Goal: Task Accomplishment & Management: Use online tool/utility

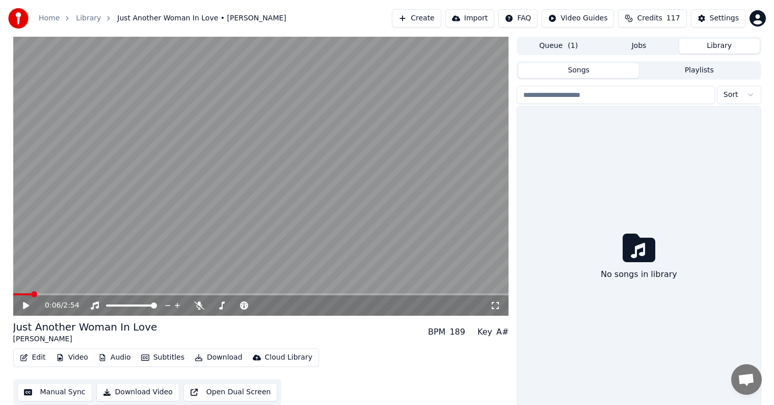
click at [709, 45] on button "Library" at bounding box center [719, 46] width 81 height 15
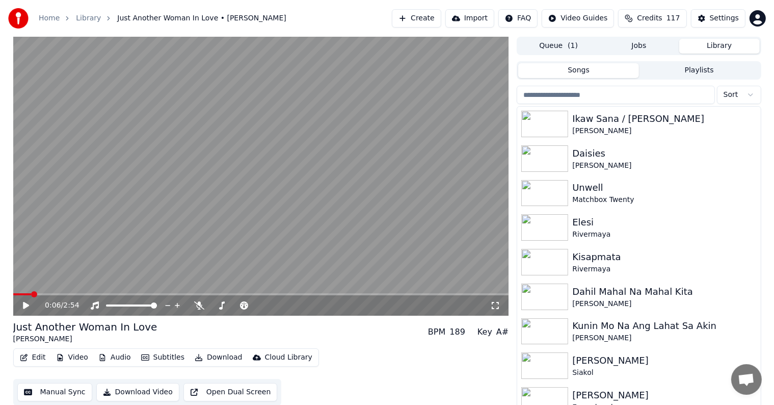
click at [619, 95] on input "search" at bounding box center [616, 95] width 198 height 18
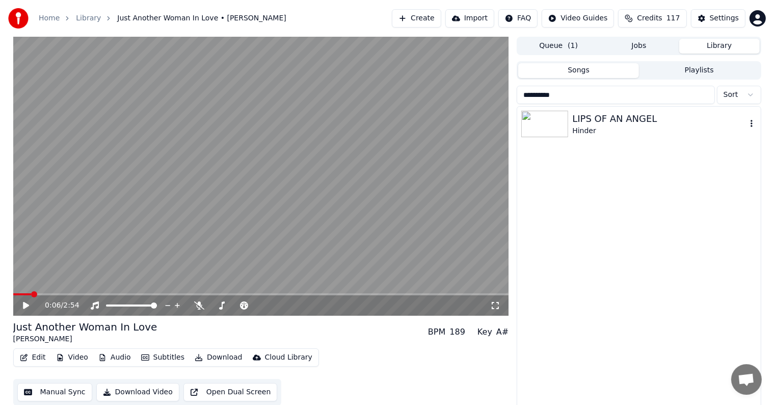
type input "**********"
click at [622, 118] on div "LIPS OF AN ANGEL" at bounding box center [659, 119] width 174 height 14
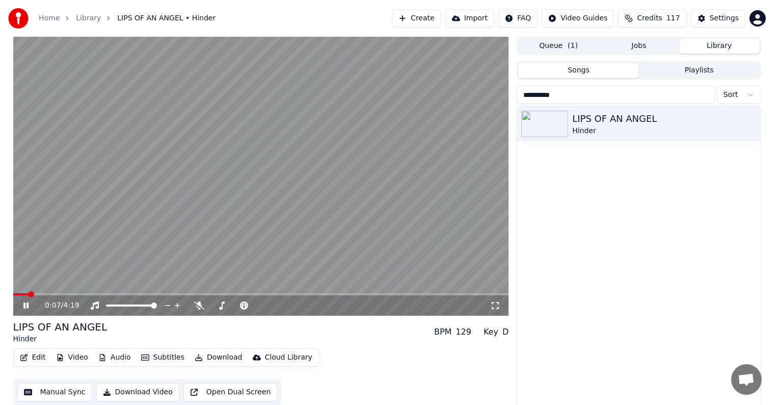
scroll to position [5, 0]
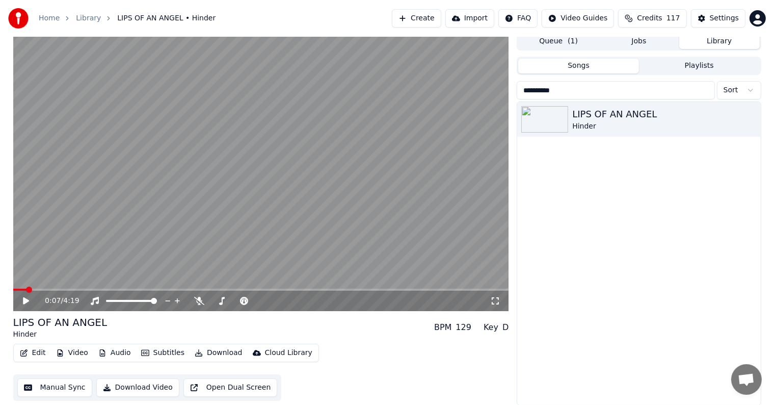
click at [26, 288] on span at bounding box center [19, 289] width 13 height 2
click at [24, 288] on span at bounding box center [19, 289] width 13 height 2
click at [718, 17] on div "Settings" at bounding box center [724, 18] width 29 height 10
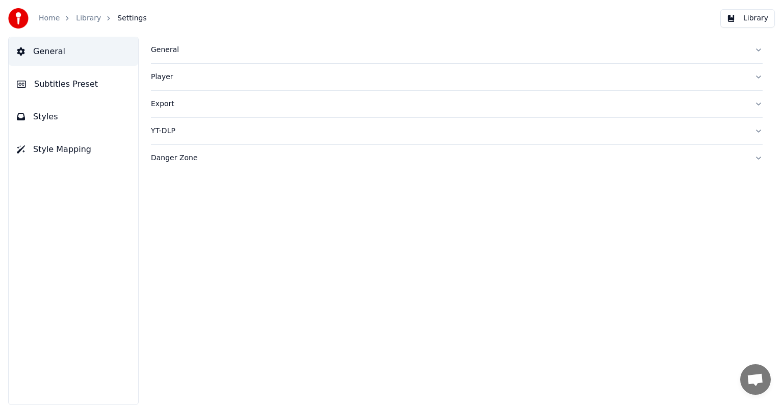
drag, startPoint x: 67, startPoint y: 88, endPoint x: 103, endPoint y: 81, distance: 36.9
click at [67, 88] on span "Subtitles Preset" at bounding box center [66, 84] width 64 height 12
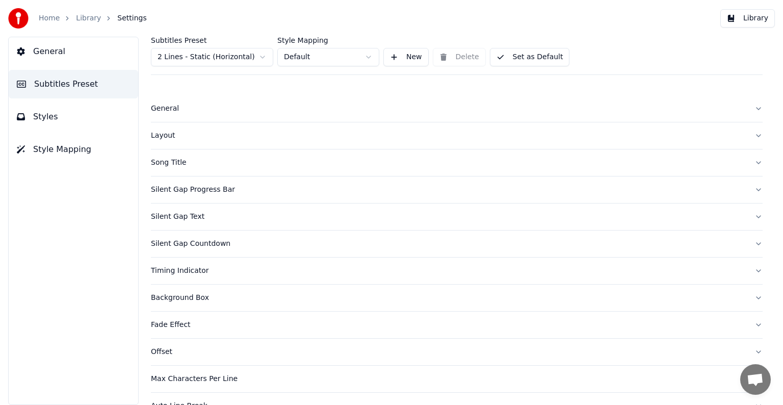
click at [220, 53] on html "Home Library Settings Library General Subtitles Preset Styles Style Mapping Sub…" at bounding box center [391, 202] width 783 height 405
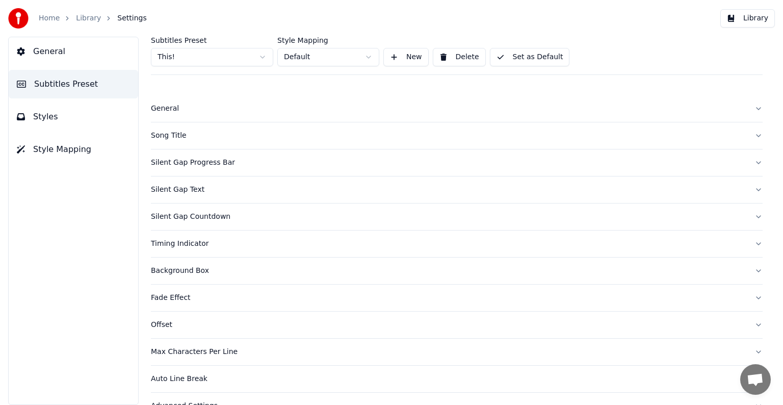
click at [182, 128] on button "Song Title" at bounding box center [457, 135] width 612 height 26
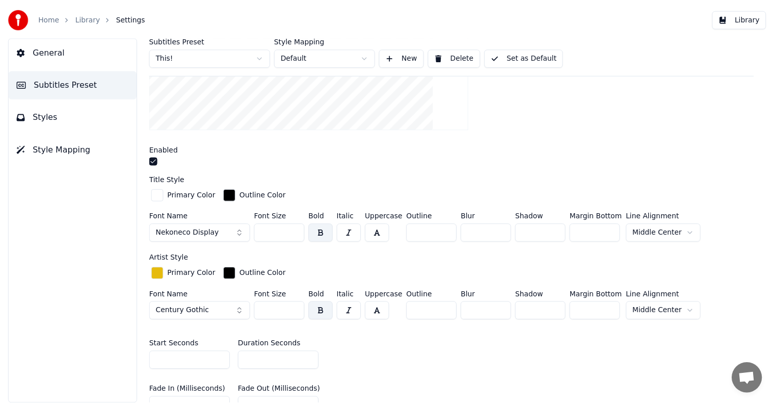
scroll to position [255, 0]
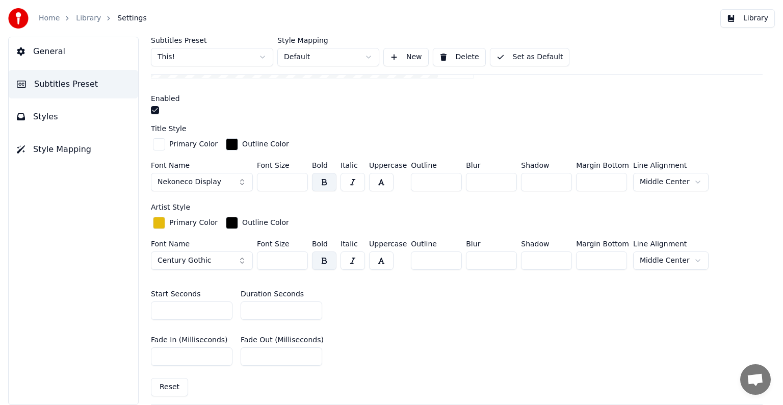
click at [311, 303] on input "*" at bounding box center [282, 310] width 82 height 18
click at [311, 305] on input "*" at bounding box center [282, 310] width 82 height 18
type input "*"
click at [311, 305] on input "*" at bounding box center [282, 310] width 82 height 18
drag, startPoint x: 507, startPoint y: 53, endPoint x: 485, endPoint y: 51, distance: 22.0
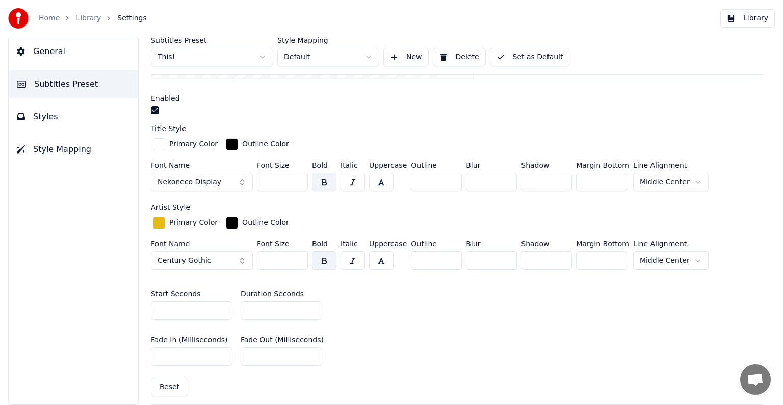
click at [507, 53] on button "Set as Default" at bounding box center [530, 57] width 80 height 18
click at [76, 15] on link "Library" at bounding box center [88, 18] width 25 height 10
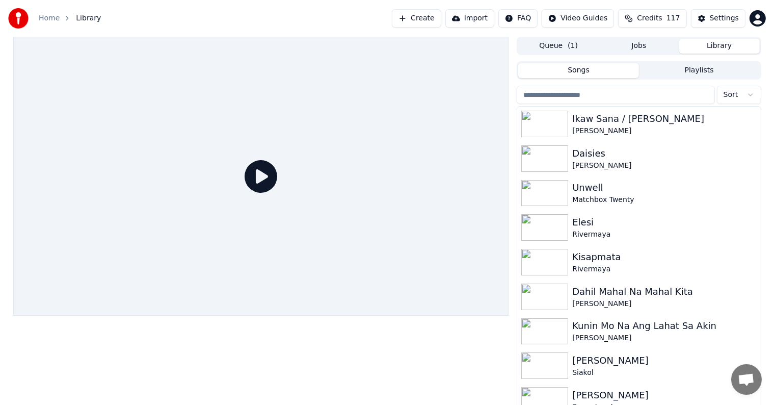
click at [640, 93] on input "search" at bounding box center [616, 95] width 198 height 18
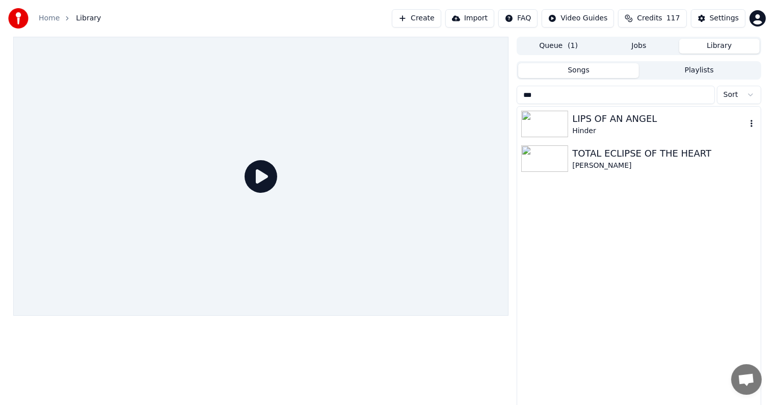
type input "***"
click at [613, 126] on div "Hinder" at bounding box center [659, 131] width 174 height 10
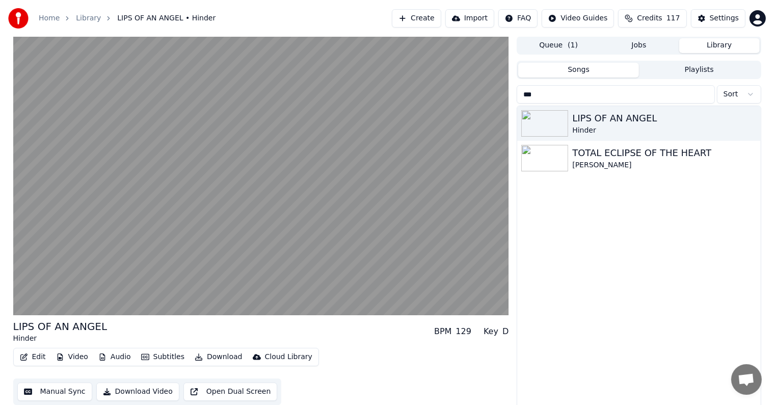
scroll to position [5, 0]
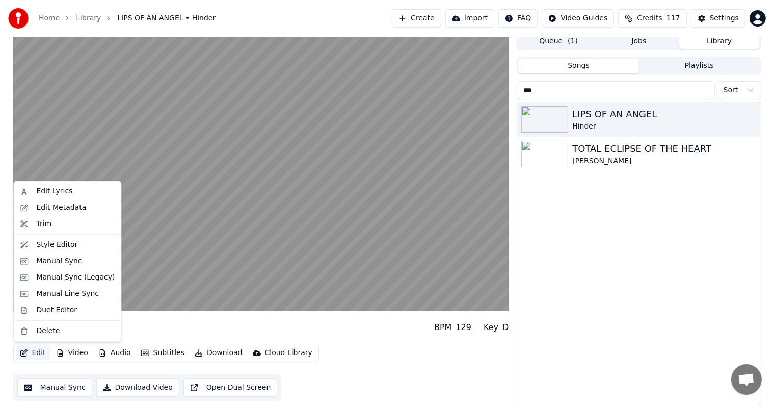
click at [29, 357] on button "Edit" at bounding box center [33, 353] width 34 height 14
click at [54, 209] on div "Edit Metadata" at bounding box center [61, 207] width 50 height 10
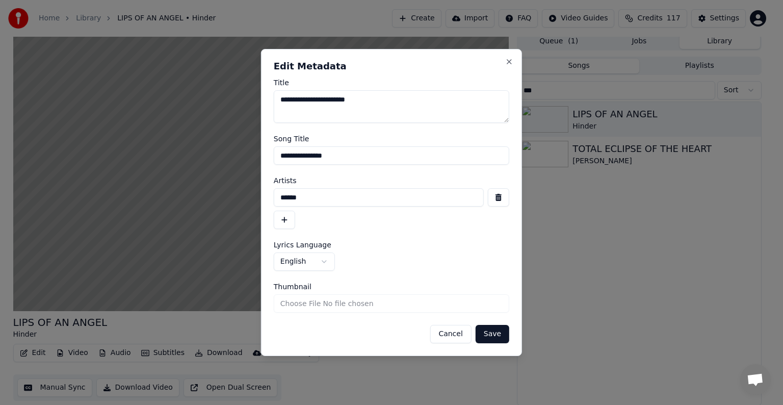
drag, startPoint x: 283, startPoint y: 155, endPoint x: 444, endPoint y: 154, distance: 161.5
click at [444, 154] on input "**********" at bounding box center [391, 155] width 235 height 18
type input "**********"
click at [496, 337] on button "Save" at bounding box center [492, 334] width 34 height 18
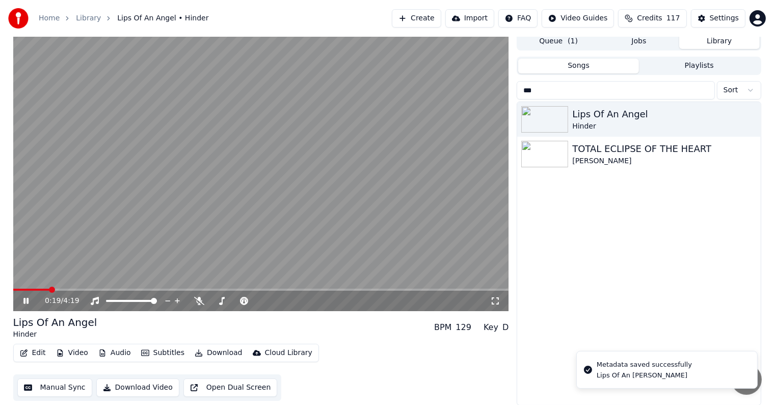
drag, startPoint x: 14, startPoint y: 286, endPoint x: 0, endPoint y: 290, distance: 14.8
click at [0, 290] on div "0:19 / 4:19 Lips Of An [PERSON_NAME] BPM 129 Key D Edit Video Audio Subtitles D…" at bounding box center [387, 218] width 774 height 373
click at [13, 293] on span at bounding box center [16, 289] width 6 height 6
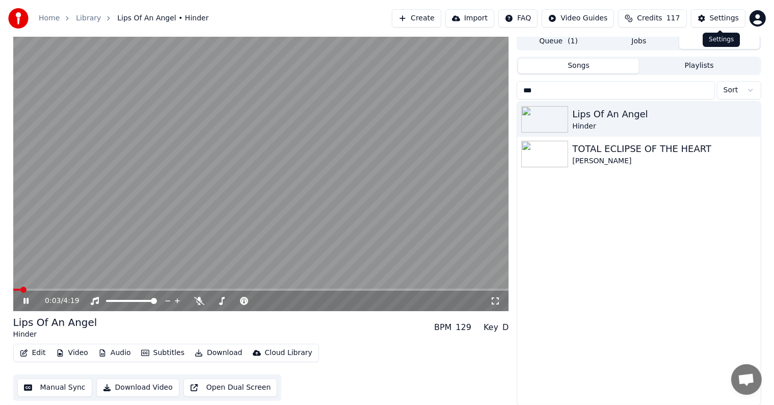
click at [726, 16] on div "Settings" at bounding box center [724, 18] width 29 height 10
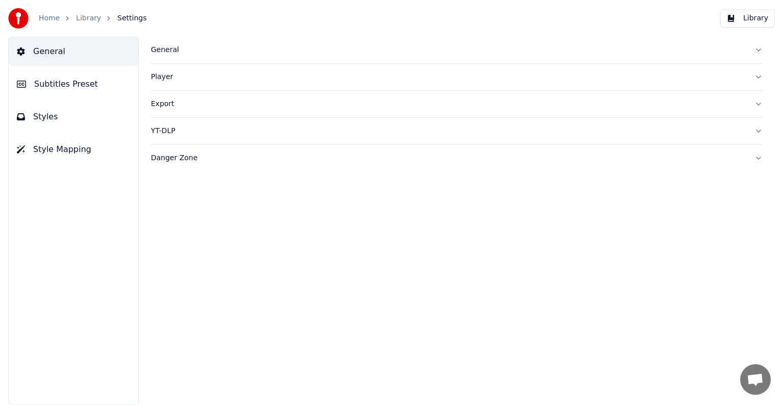
click at [43, 79] on span "Subtitles Preset" at bounding box center [66, 84] width 64 height 12
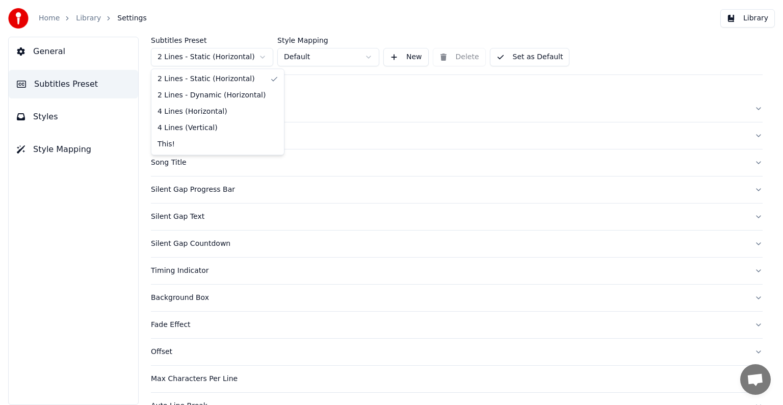
click at [200, 52] on html "Home Library Settings Library General Subtitles Preset Styles Style Mapping Sub…" at bounding box center [391, 202] width 783 height 405
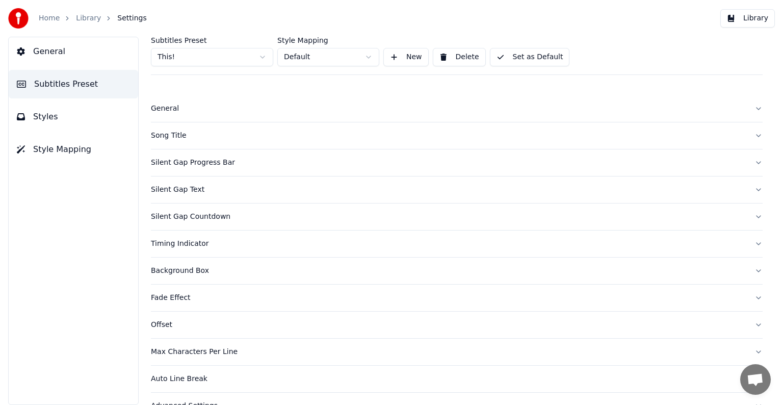
click at [171, 135] on div "Song Title" at bounding box center [448, 135] width 595 height 10
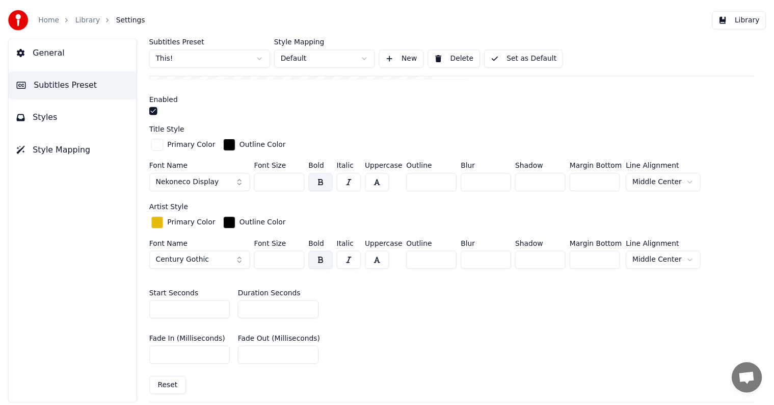
scroll to position [204, 0]
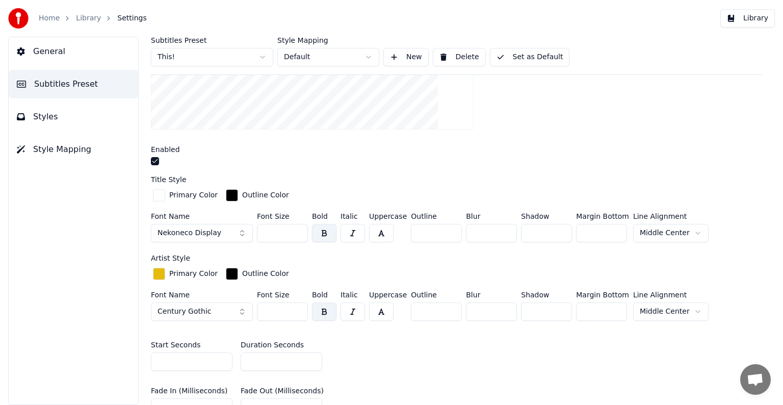
drag, startPoint x: 261, startPoint y: 234, endPoint x: 331, endPoint y: 234, distance: 69.8
click at [331, 234] on div "Font Name Nekoneco Display Font Size *** Bold Italic Uppercase Outline ** Blur …" at bounding box center [457, 230] width 612 height 34
type input "***"
click at [540, 60] on button "Set as Default" at bounding box center [530, 57] width 80 height 18
click at [84, 21] on link "Library" at bounding box center [88, 18] width 25 height 10
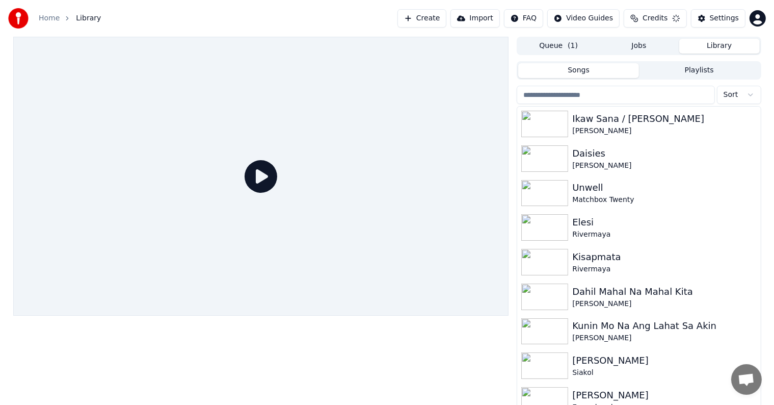
click at [624, 90] on input "search" at bounding box center [616, 95] width 198 height 18
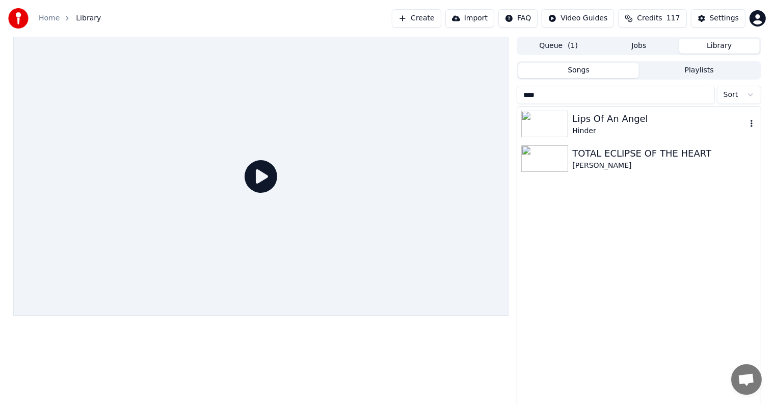
type input "****"
click at [628, 116] on div "Lips Of An Angel" at bounding box center [659, 119] width 174 height 14
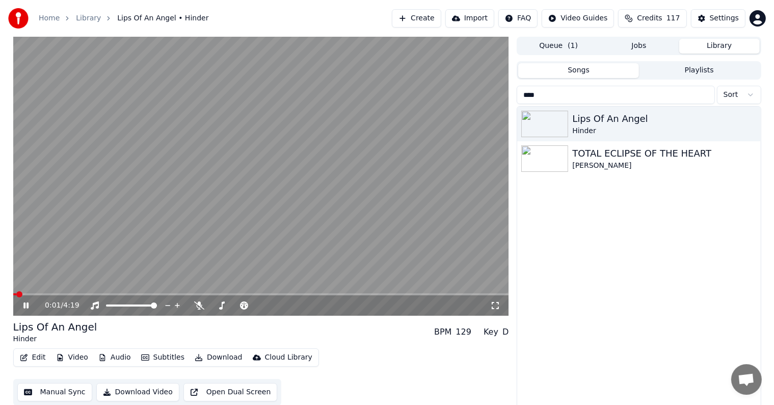
click at [68, 356] on button "Video" at bounding box center [72, 357] width 40 height 14
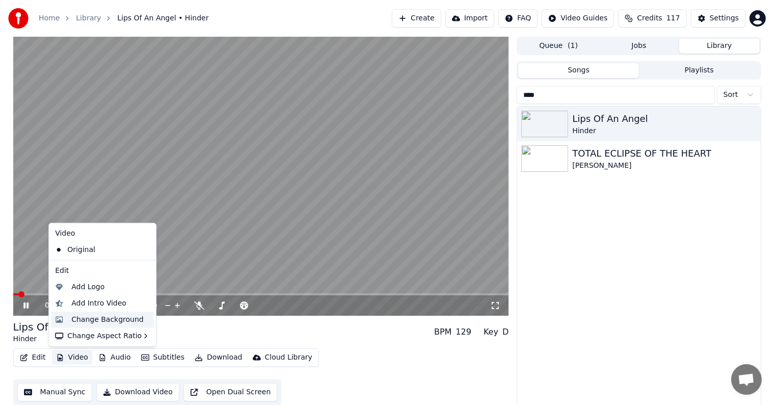
click at [77, 320] on div "Change Background" at bounding box center [107, 319] width 72 height 10
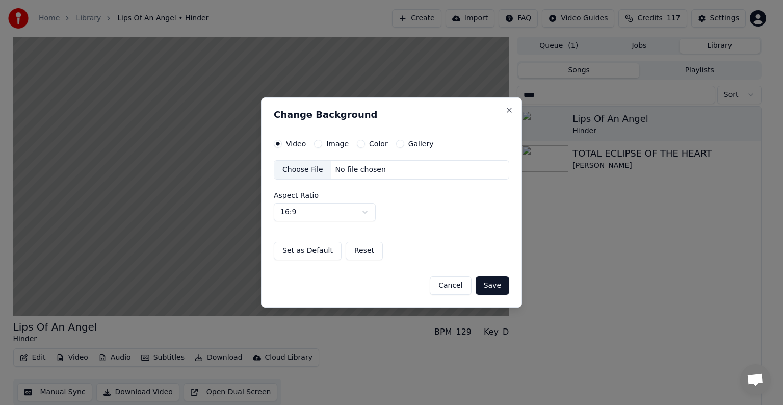
click at [318, 141] on button "Image" at bounding box center [318, 144] width 8 height 8
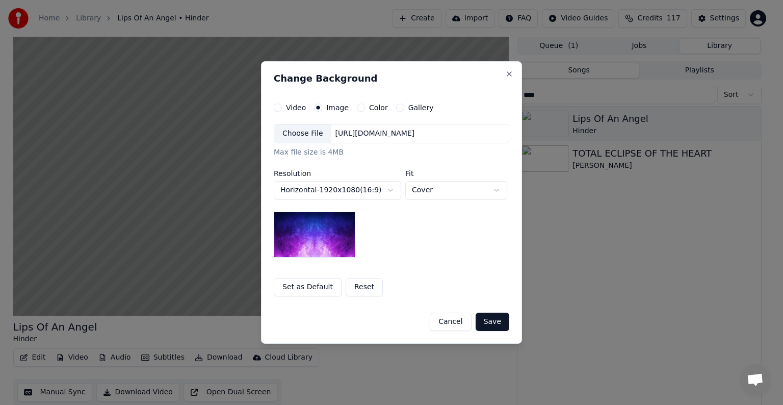
click at [306, 137] on div "Choose File" at bounding box center [302, 133] width 57 height 18
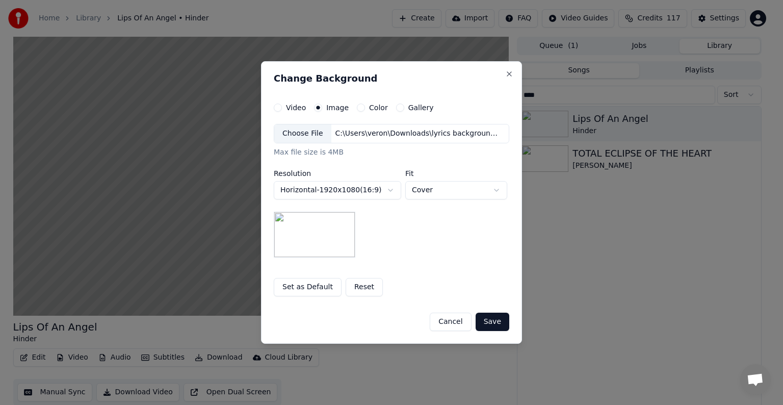
click at [492, 315] on button "Save" at bounding box center [492, 321] width 34 height 18
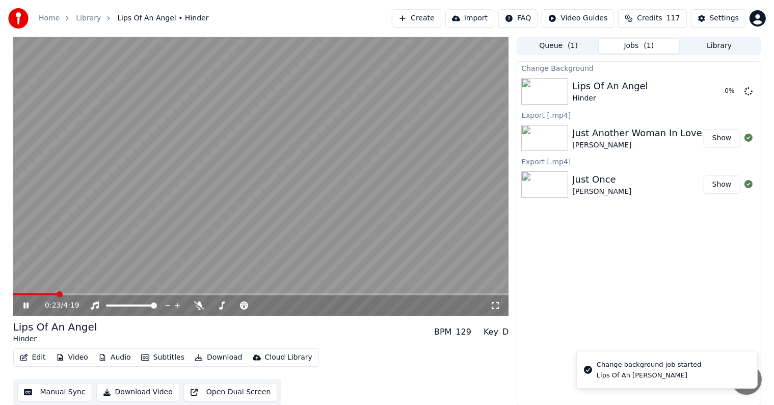
click at [255, 179] on video at bounding box center [261, 176] width 496 height 279
click at [728, 95] on button "Play" at bounding box center [724, 91] width 32 height 18
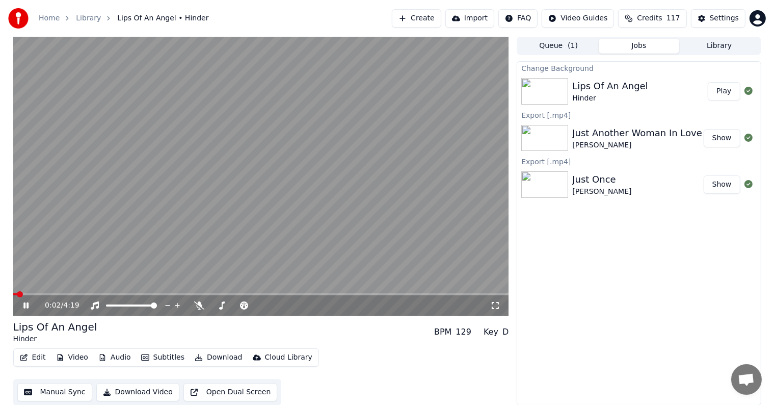
click at [24, 303] on icon at bounding box center [25, 305] width 5 height 6
click at [28, 291] on video at bounding box center [261, 176] width 496 height 279
click at [30, 294] on span at bounding box center [261, 294] width 496 height 2
click at [43, 294] on span at bounding box center [261, 294] width 496 height 2
click at [53, 294] on span at bounding box center [261, 294] width 496 height 2
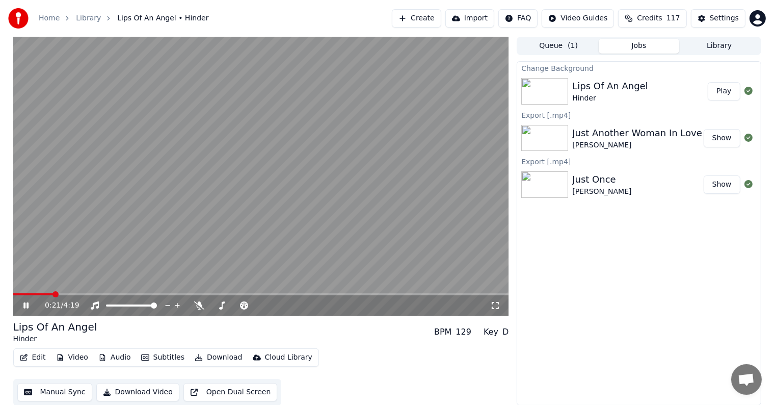
click at [59, 294] on span at bounding box center [261, 294] width 496 height 2
click at [67, 294] on span at bounding box center [261, 294] width 496 height 2
drag, startPoint x: 85, startPoint y: 291, endPoint x: 99, endPoint y: 290, distance: 14.8
click at [86, 291] on video at bounding box center [261, 176] width 496 height 279
click at [99, 290] on video at bounding box center [261, 176] width 496 height 279
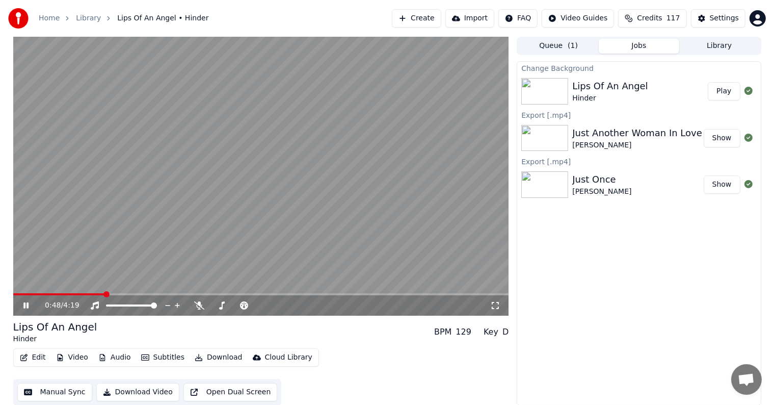
click at [104, 294] on span at bounding box center [261, 294] width 496 height 2
drag, startPoint x: 116, startPoint y: 292, endPoint x: 123, endPoint y: 293, distance: 6.7
click at [117, 292] on video at bounding box center [261, 176] width 496 height 279
click at [126, 294] on span at bounding box center [261, 294] width 496 height 2
click at [139, 295] on span at bounding box center [261, 294] width 496 height 2
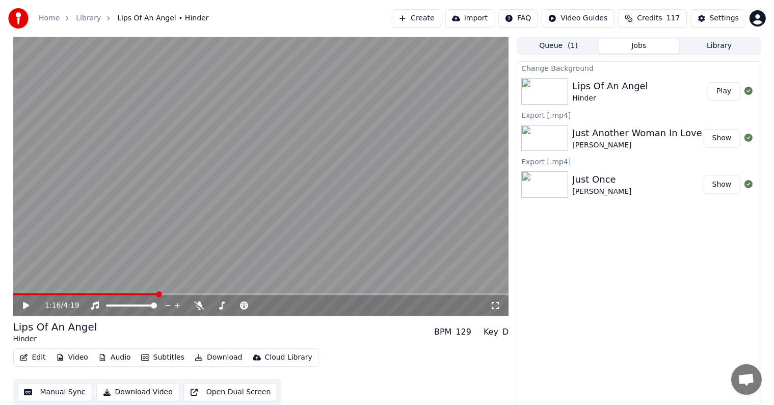
click at [158, 295] on span at bounding box center [261, 294] width 496 height 2
click at [173, 291] on video at bounding box center [261, 176] width 496 height 279
click at [181, 291] on video at bounding box center [261, 176] width 496 height 279
click at [183, 293] on span at bounding box center [261, 294] width 496 height 2
click at [187, 294] on span at bounding box center [184, 294] width 6 height 6
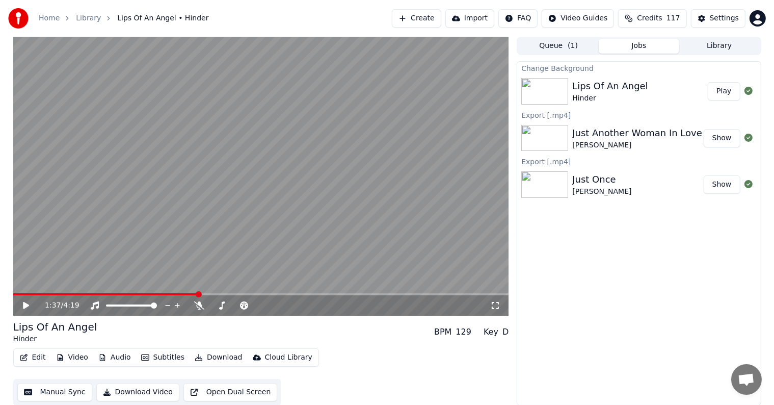
click at [198, 294] on span at bounding box center [261, 294] width 496 height 2
drag, startPoint x: 208, startPoint y: 296, endPoint x: 220, endPoint y: 296, distance: 11.7
click at [211, 296] on div "1:37 / 4:19" at bounding box center [261, 305] width 496 height 20
drag, startPoint x: 221, startPoint y: 296, endPoint x: 228, endPoint y: 292, distance: 8.0
click at [223, 295] on div "1:37 / 4:19" at bounding box center [261, 304] width 496 height 22
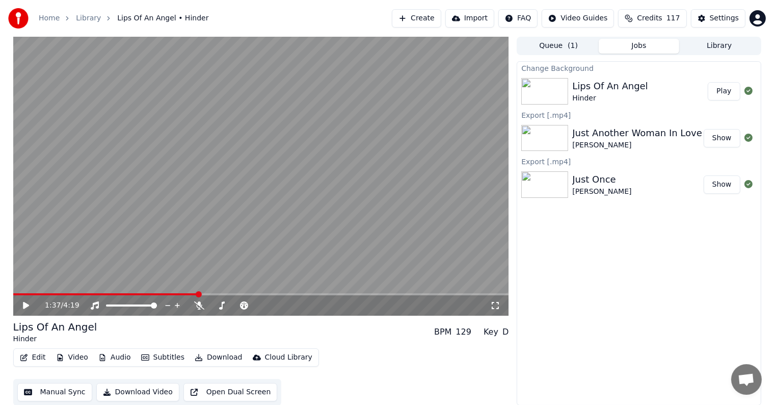
click at [228, 292] on video at bounding box center [261, 176] width 496 height 279
click at [226, 294] on span at bounding box center [261, 294] width 496 height 2
click at [232, 294] on span at bounding box center [261, 294] width 496 height 2
click at [244, 294] on span at bounding box center [261, 294] width 496 height 2
click at [261, 294] on span at bounding box center [261, 294] width 496 height 2
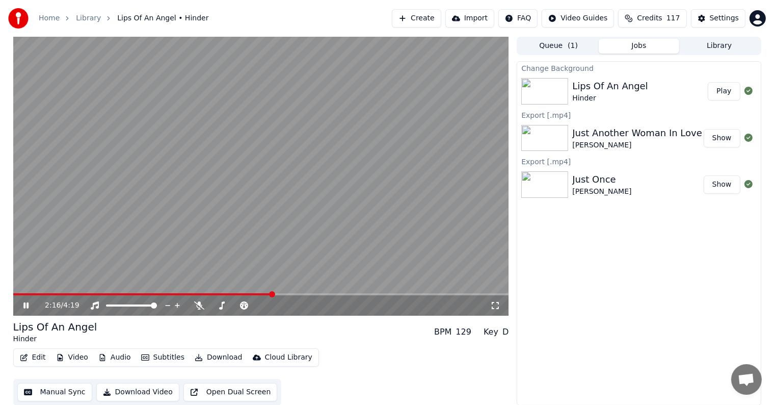
click at [274, 294] on span at bounding box center [261, 294] width 496 height 2
drag, startPoint x: 285, startPoint y: 296, endPoint x: 308, endPoint y: 295, distance: 23.5
click at [295, 296] on div "2:17 / 4:19" at bounding box center [261, 305] width 496 height 20
click at [308, 295] on span at bounding box center [261, 294] width 496 height 2
click at [336, 294] on span at bounding box center [261, 294] width 496 height 2
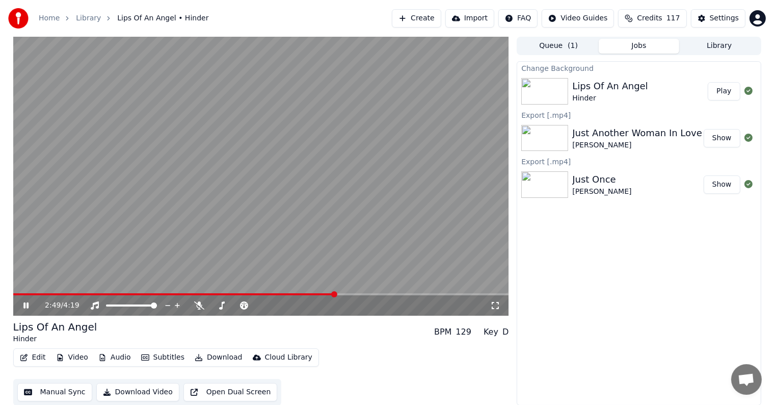
click at [343, 296] on div "2:49 / 4:19" at bounding box center [261, 305] width 496 height 20
click at [353, 296] on div "2:49 / 4:19" at bounding box center [261, 305] width 496 height 20
click at [359, 293] on span at bounding box center [261, 294] width 496 height 2
click at [375, 294] on span at bounding box center [261, 294] width 496 height 2
click at [392, 295] on span at bounding box center [261, 294] width 496 height 2
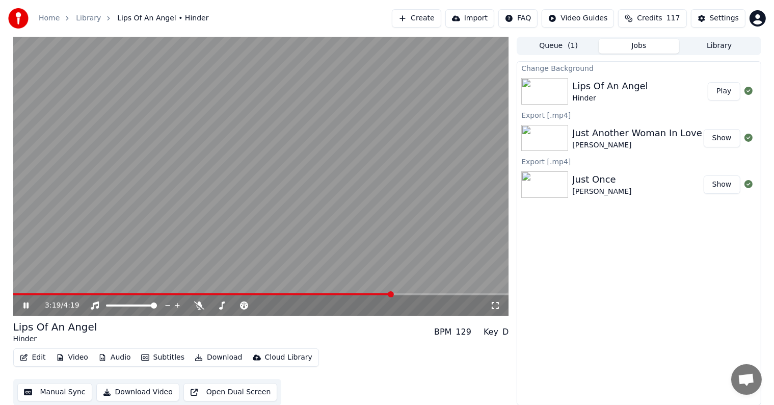
click at [407, 293] on span at bounding box center [261, 294] width 496 height 2
click at [420, 293] on span at bounding box center [261, 294] width 496 height 2
click at [435, 293] on span at bounding box center [261, 294] width 496 height 2
click at [447, 294] on span at bounding box center [261, 294] width 496 height 2
click at [463, 295] on span at bounding box center [261, 294] width 496 height 2
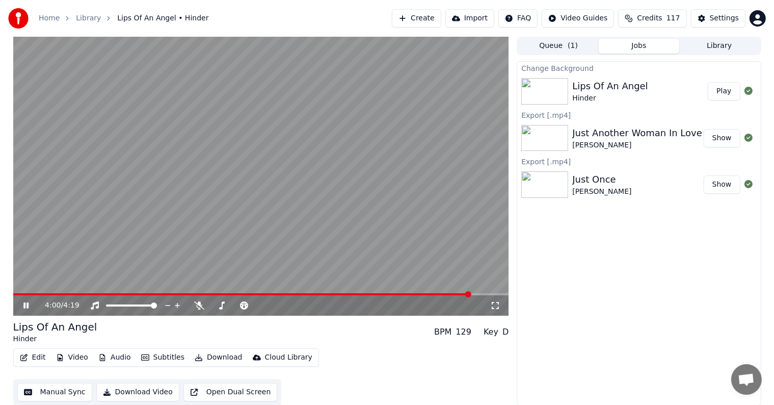
click at [470, 295] on span at bounding box center [261, 294] width 496 height 2
click at [62, 391] on button "Manual Sync" at bounding box center [54, 392] width 75 height 18
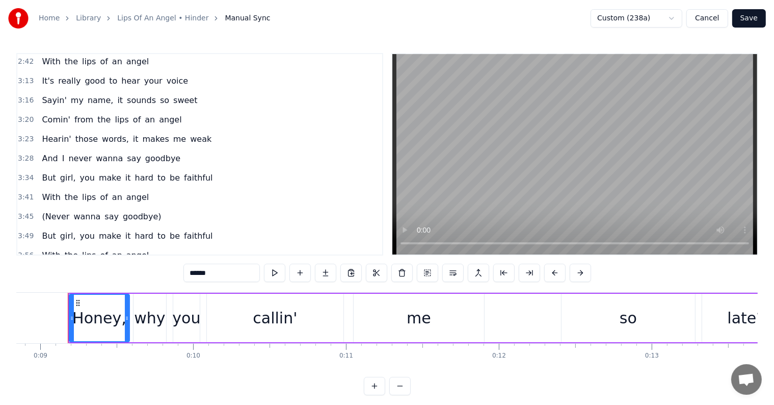
scroll to position [624, 0]
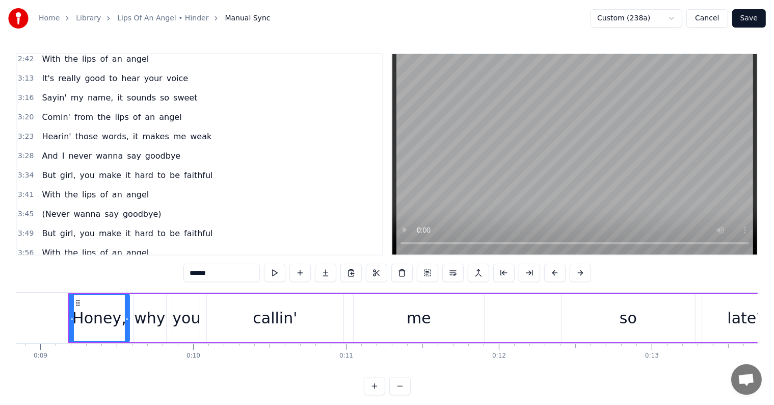
click at [41, 208] on span "(Never" at bounding box center [56, 214] width 30 height 12
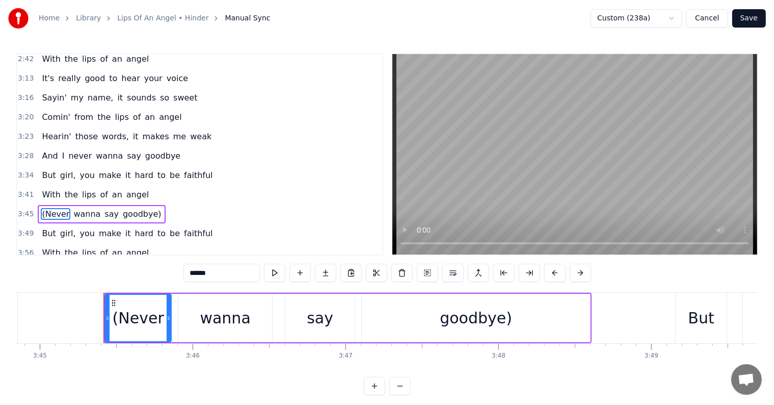
scroll to position [0, 34411]
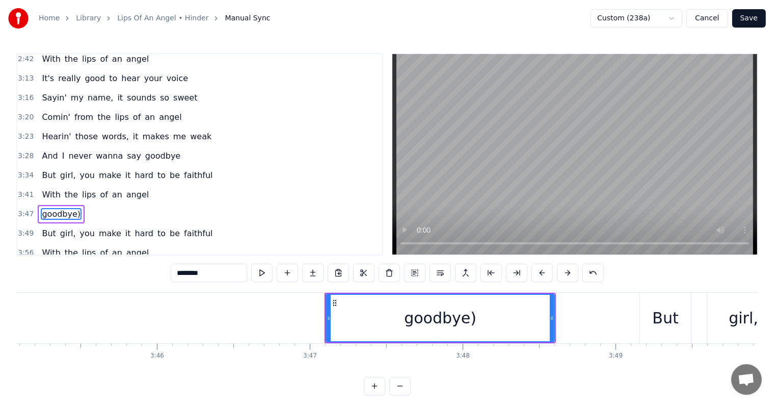
type input "***"
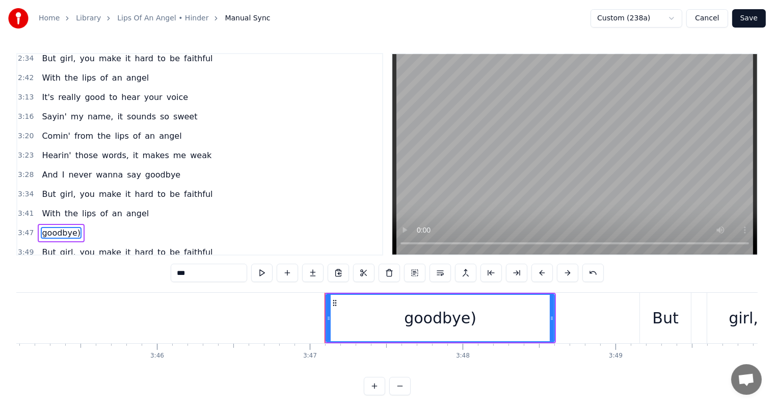
scroll to position [5, 0]
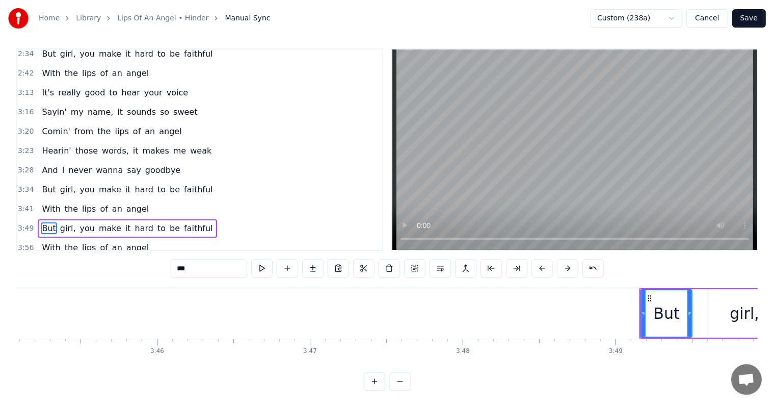
click at [167, 199] on div "3:41 With the lips of an angel" at bounding box center [199, 208] width 365 height 19
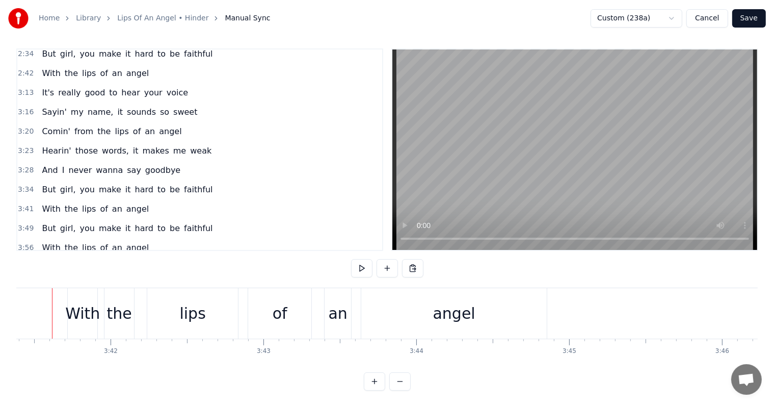
scroll to position [0, 33830]
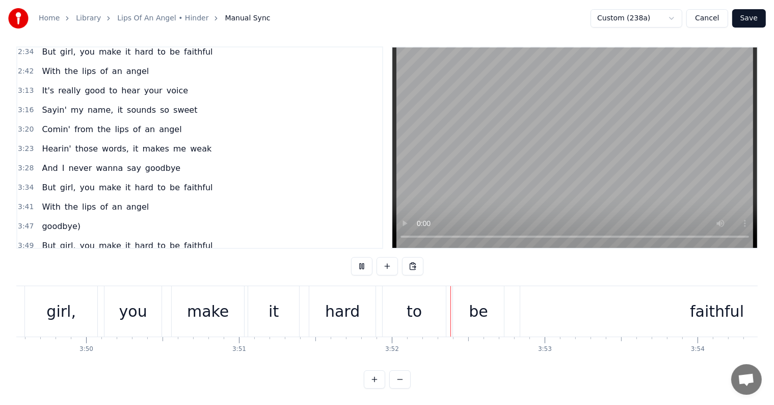
scroll to position [624, 0]
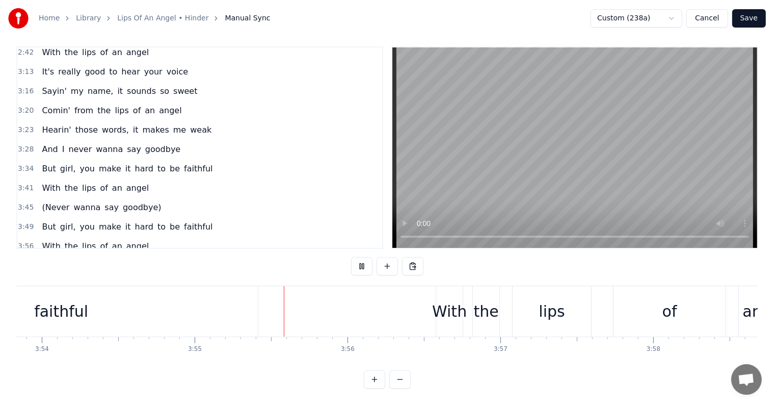
click at [50, 201] on span "(Never" at bounding box center [56, 207] width 30 height 12
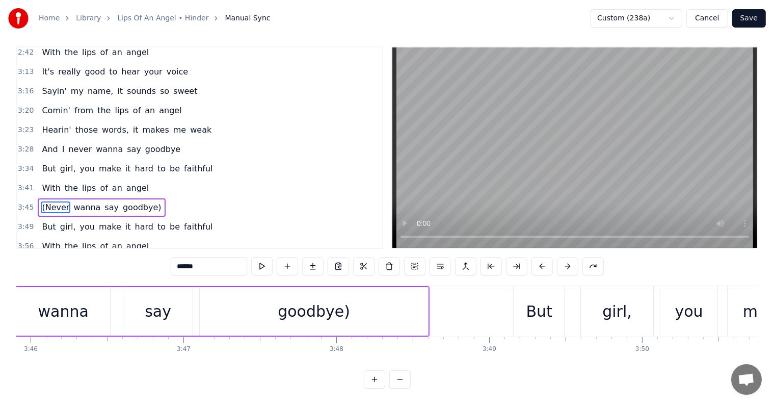
scroll to position [0, 34411]
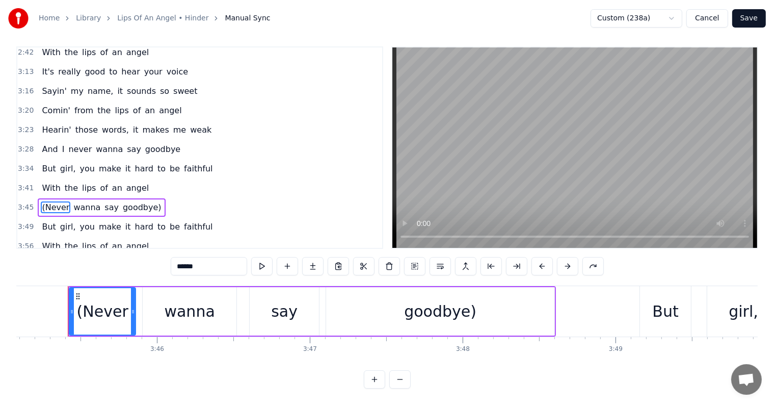
click at [182, 259] on input "******" at bounding box center [209, 266] width 76 height 18
click at [129, 201] on span "goodbye)" at bounding box center [139, 207] width 41 height 12
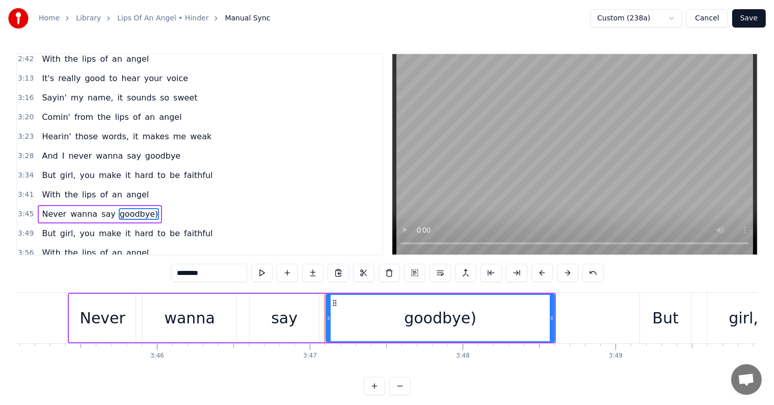
click at [227, 275] on input "********" at bounding box center [209, 272] width 76 height 18
type input "*******"
click at [227, 166] on div "3:34 But girl, you make it hard to be faithful" at bounding box center [199, 175] width 365 height 19
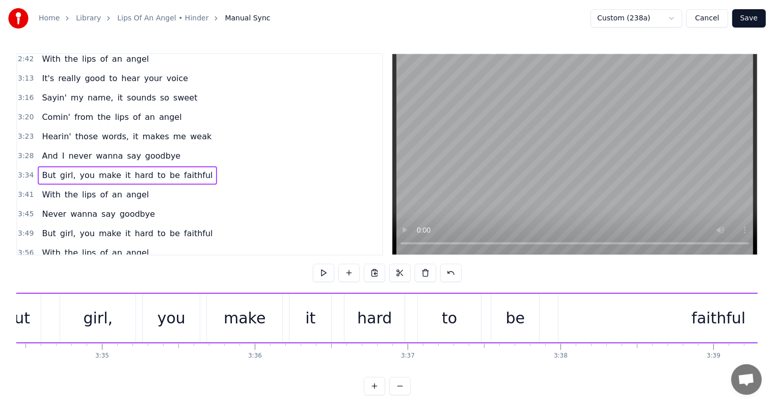
scroll to position [0, 32708]
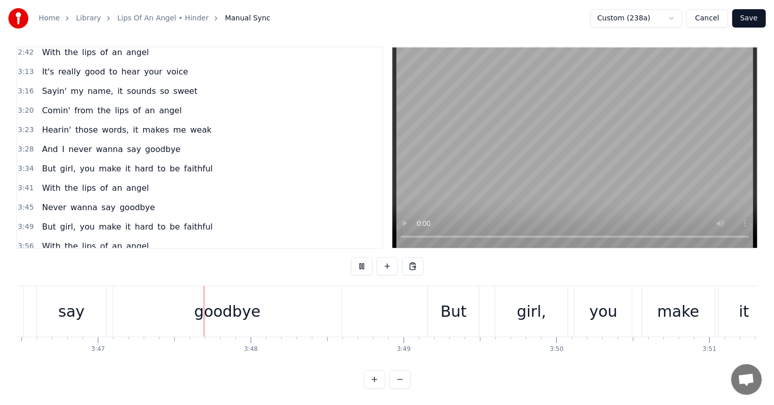
scroll to position [0, 34651]
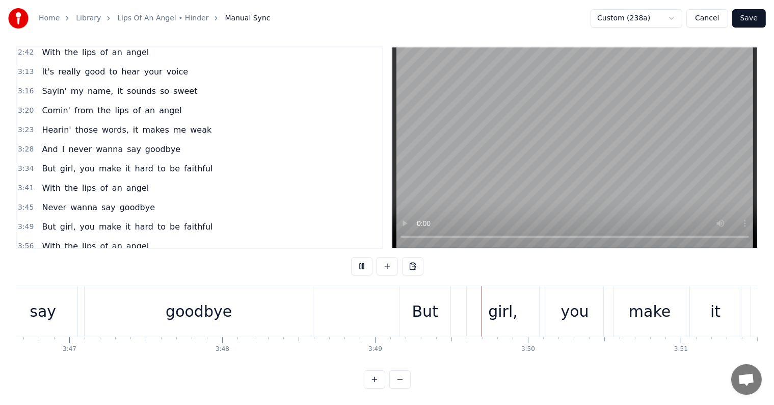
click at [754, 24] on button "Save" at bounding box center [749, 18] width 34 height 18
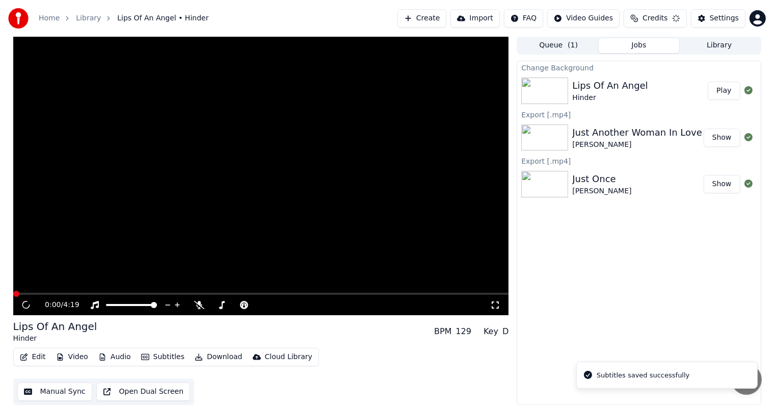
scroll to position [1, 0]
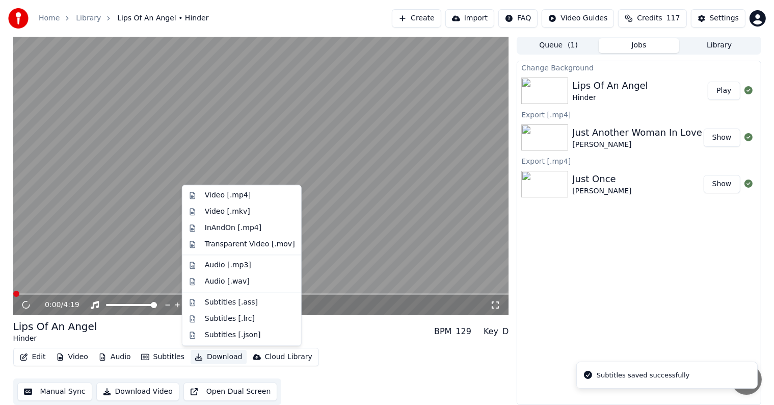
click at [203, 359] on button "Download" at bounding box center [219, 357] width 56 height 14
click at [224, 195] on div "Video [.mp4]" at bounding box center [228, 195] width 46 height 10
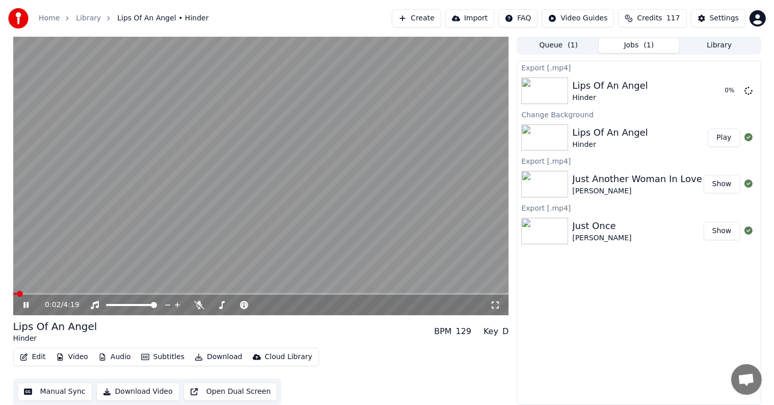
click at [24, 303] on icon at bounding box center [25, 305] width 5 height 6
